Goal: Check status: Check status

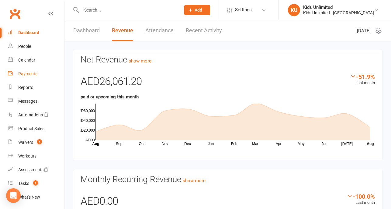
click at [29, 72] on div "Payments" at bounding box center [27, 73] width 19 height 5
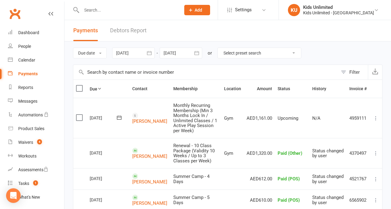
click at [130, 54] on div at bounding box center [133, 52] width 43 height 11
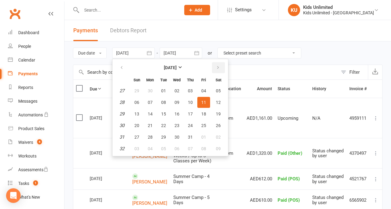
click at [221, 63] on button "button" at bounding box center [218, 67] width 13 height 11
click at [216, 65] on icon "button" at bounding box center [218, 67] width 4 height 5
click at [123, 65] on icon "button" at bounding box center [122, 67] width 4 height 5
click at [199, 88] on button "01" at bounding box center [203, 90] width 13 height 11
type input "[DATE]"
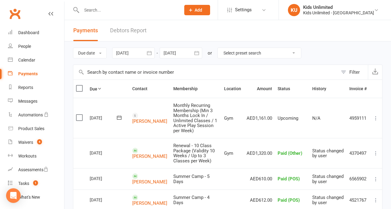
click at [186, 55] on div at bounding box center [181, 52] width 43 height 11
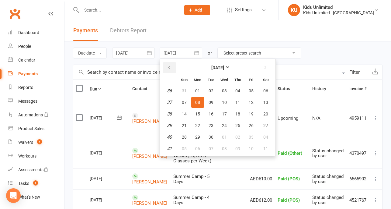
click at [172, 66] on button "button" at bounding box center [169, 67] width 13 height 11
click at [198, 110] on button "11" at bounding box center [197, 113] width 13 height 11
type input "[DATE]"
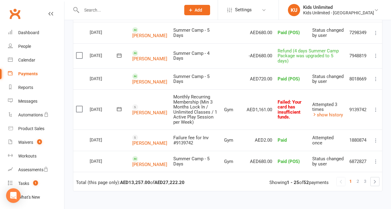
scroll to position [528, 0]
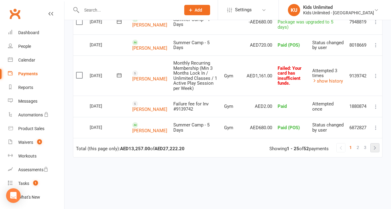
click at [376, 145] on link at bounding box center [375, 147] width 9 height 9
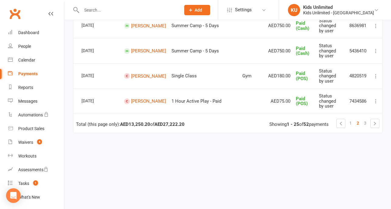
scroll to position [604, 0]
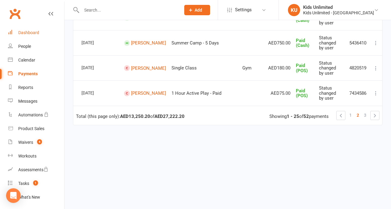
click at [37, 32] on div "Dashboard" at bounding box center [28, 32] width 21 height 5
